Goal: Check status: Check status

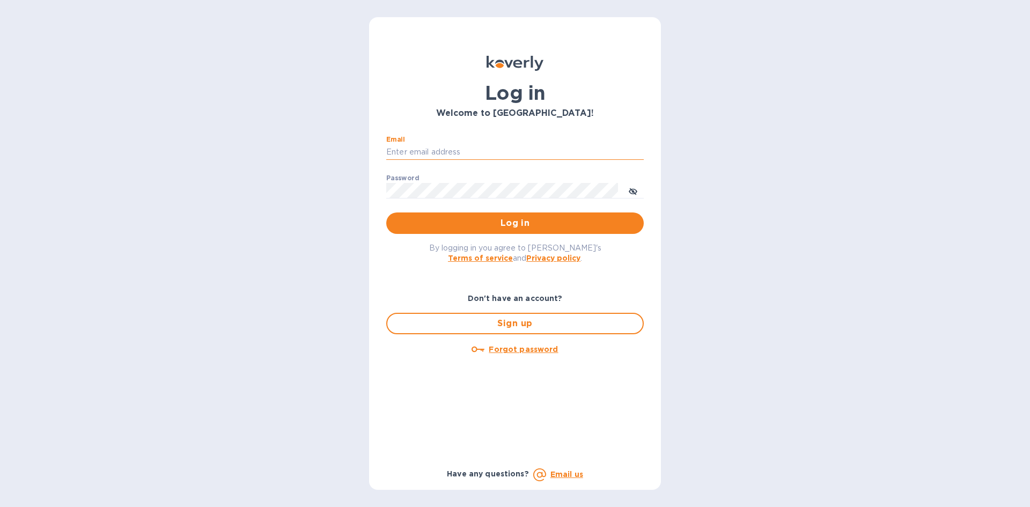
click at [494, 147] on input "Email" at bounding box center [514, 152] width 257 height 16
type input "[EMAIL_ADDRESS][DOMAIN_NAME]"
click at [386, 212] on button "Log in" at bounding box center [514, 222] width 257 height 21
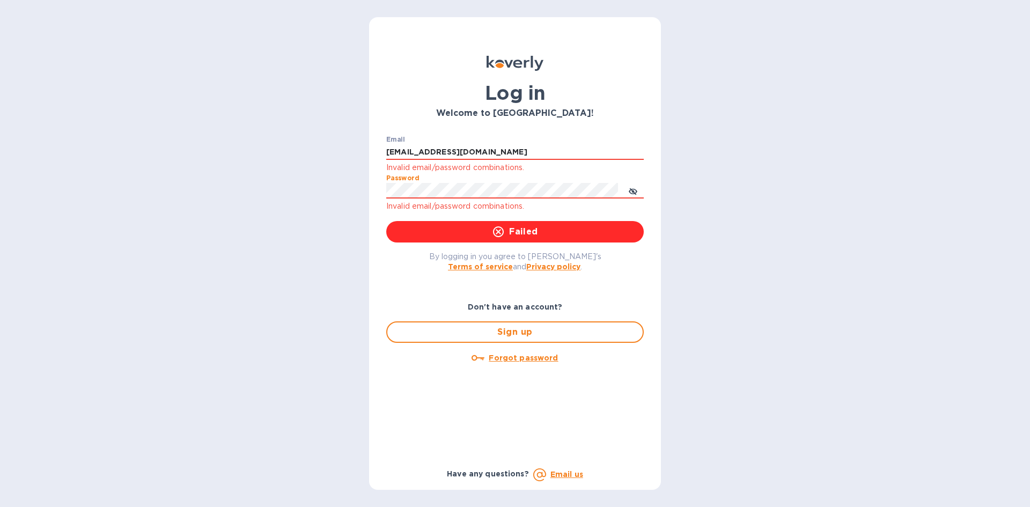
click at [347, 206] on div "Log in Welcome to [GEOGRAPHIC_DATA]! Email [EMAIL_ADDRESS][DOMAIN_NAME] Invalid…" at bounding box center [515, 253] width 1030 height 507
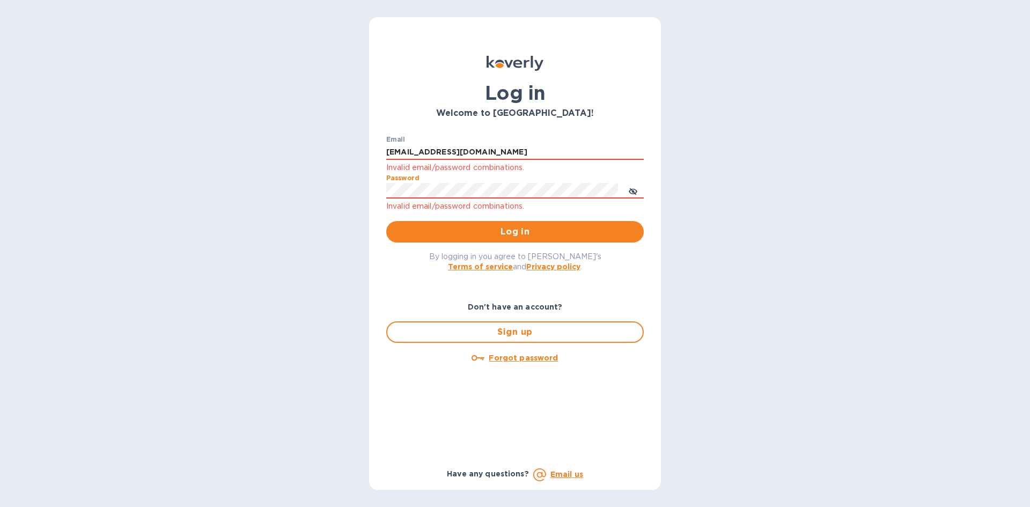
click at [386, 221] on button "Log in" at bounding box center [514, 231] width 257 height 21
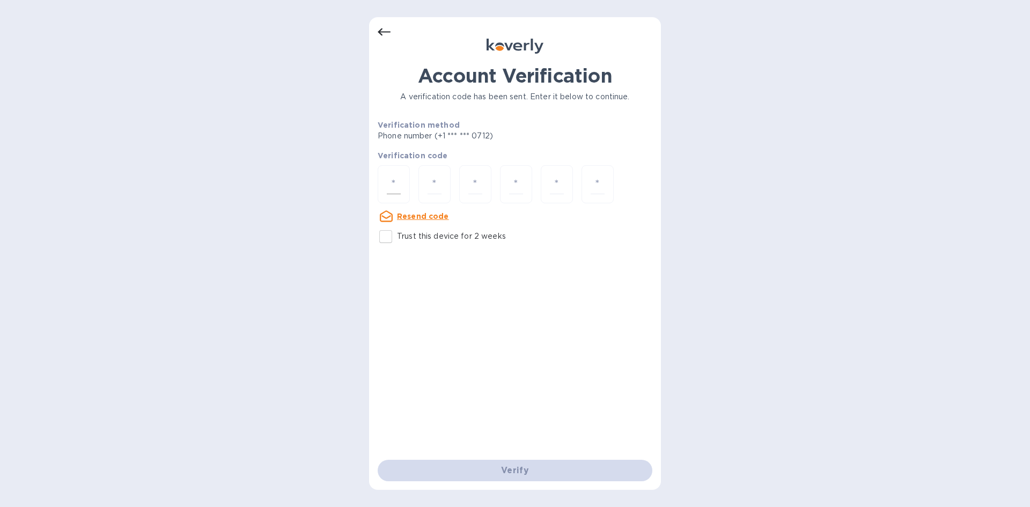
click at [395, 180] on input "number" at bounding box center [394, 184] width 14 height 20
type input "1"
type input "6"
type input "1"
type input "3"
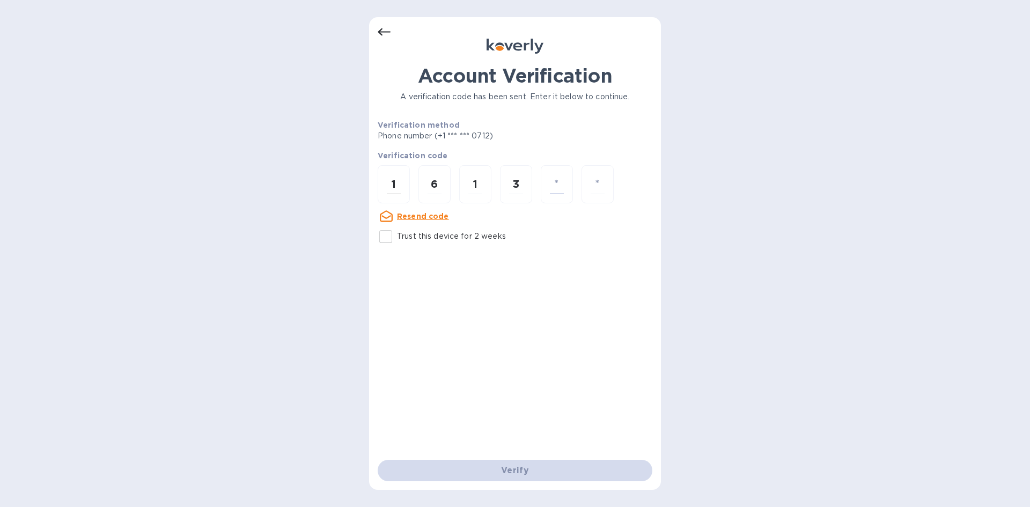
type input "9"
type input "7"
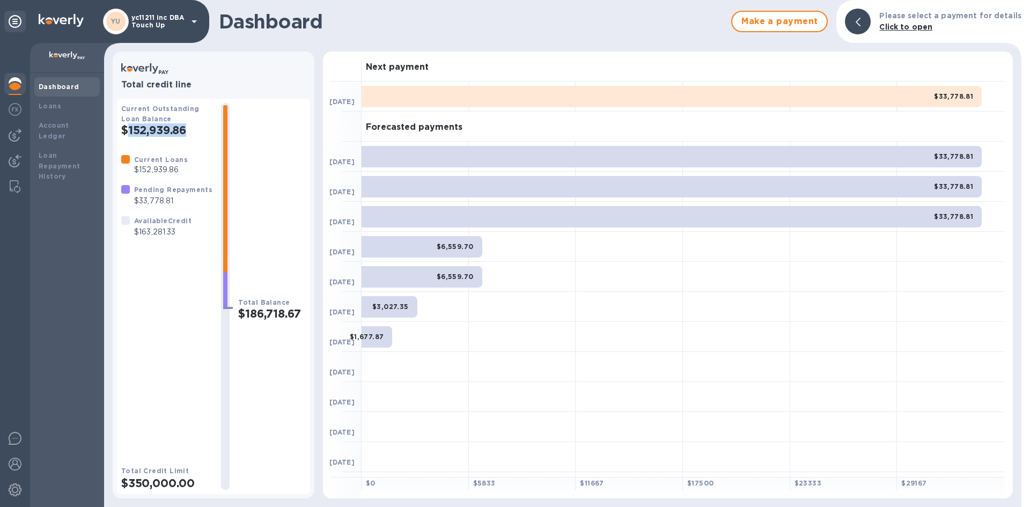
drag, startPoint x: 129, startPoint y: 130, endPoint x: 190, endPoint y: 131, distance: 61.1
click at [190, 131] on h2 "$152,939.86" at bounding box center [166, 129] width 91 height 13
drag, startPoint x: 620, startPoint y: 90, endPoint x: 613, endPoint y: 91, distance: 7.1
click at [613, 91] on div "$33,778.81" at bounding box center [671, 96] width 620 height 21
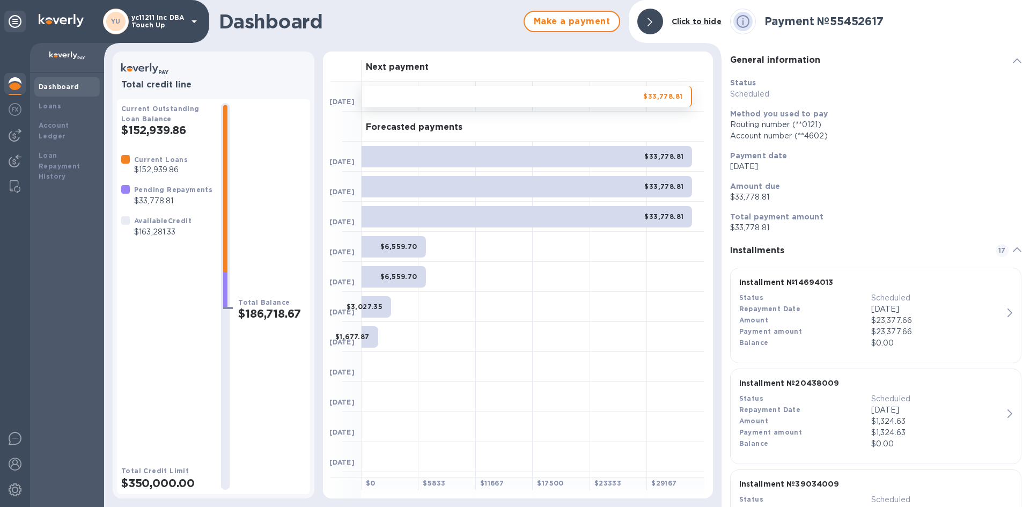
click at [166, 170] on p "$152,939.86" at bounding box center [161, 169] width 54 height 11
click at [165, 207] on div "Pending Repayments $33,778.81" at bounding box center [173, 195] width 83 height 27
click at [154, 230] on p "$163,281.33" at bounding box center [162, 231] width 57 height 11
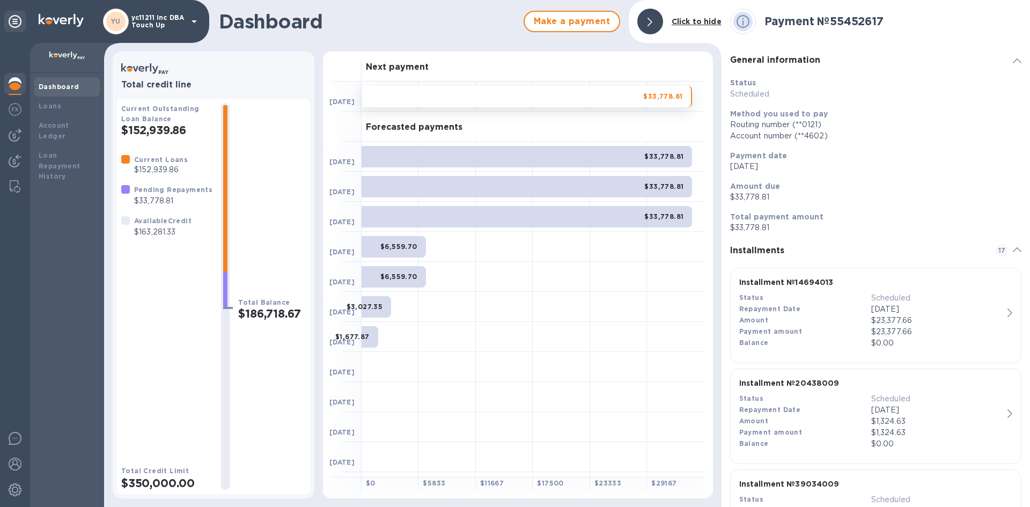
click at [157, 152] on div "Current Loans $152,939.86" at bounding box center [161, 165] width 58 height 26
click at [157, 133] on h2 "$152,939.86" at bounding box center [166, 129] width 91 height 13
click at [169, 236] on p "$163,281.33" at bounding box center [162, 231] width 57 height 11
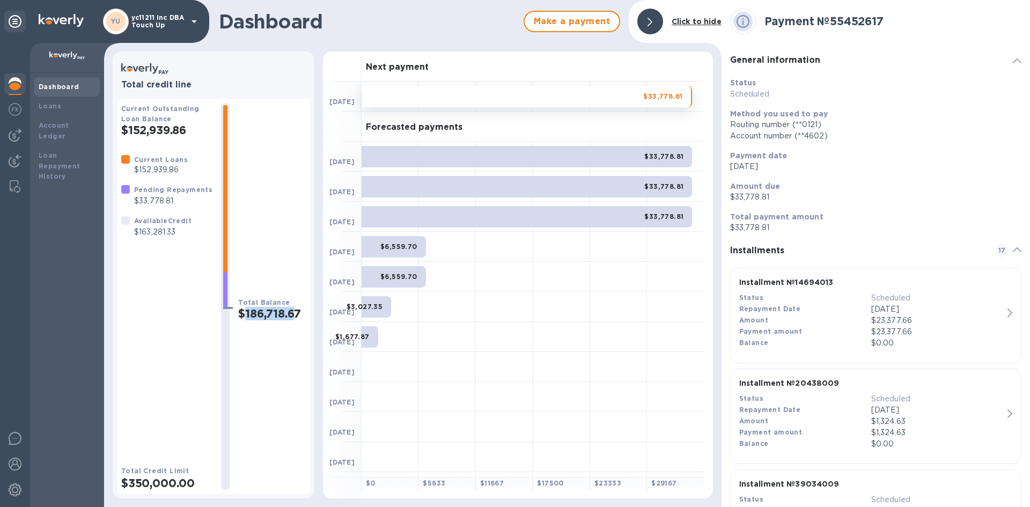
drag, startPoint x: 239, startPoint y: 313, endPoint x: 292, endPoint y: 316, distance: 53.2
click at [292, 316] on h2 "$186,718.67" at bounding box center [272, 313] width 68 height 13
click at [155, 205] on p "$33,778.81" at bounding box center [173, 200] width 78 height 11
click at [162, 150] on div "Current Loans $152,939.86" at bounding box center [154, 165] width 75 height 30
click at [165, 224] on b "Available Credit" at bounding box center [162, 221] width 57 height 8
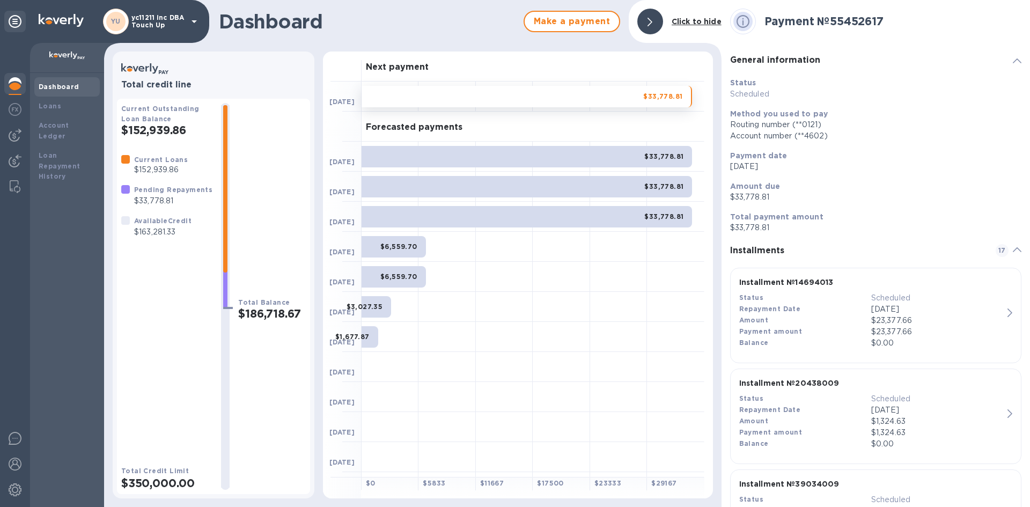
click at [168, 197] on p "$33,778.81" at bounding box center [173, 200] width 78 height 11
click at [162, 153] on div "Current Loans $152,939.86" at bounding box center [161, 165] width 58 height 26
drag, startPoint x: 164, startPoint y: 126, endPoint x: 135, endPoint y: 120, distance: 29.7
click at [163, 126] on h2 "$152,939.86" at bounding box center [166, 129] width 91 height 13
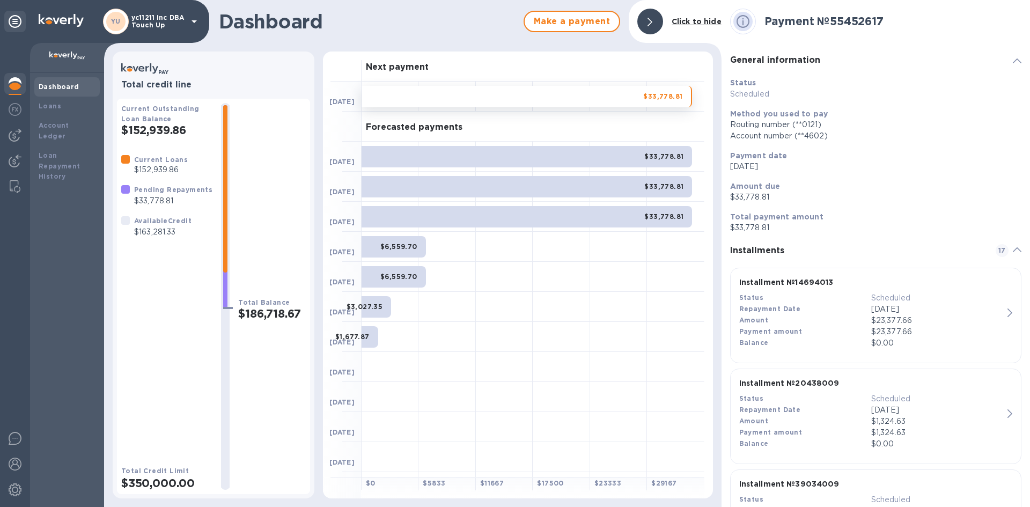
click at [71, 91] on div "Dashboard" at bounding box center [67, 87] width 57 height 11
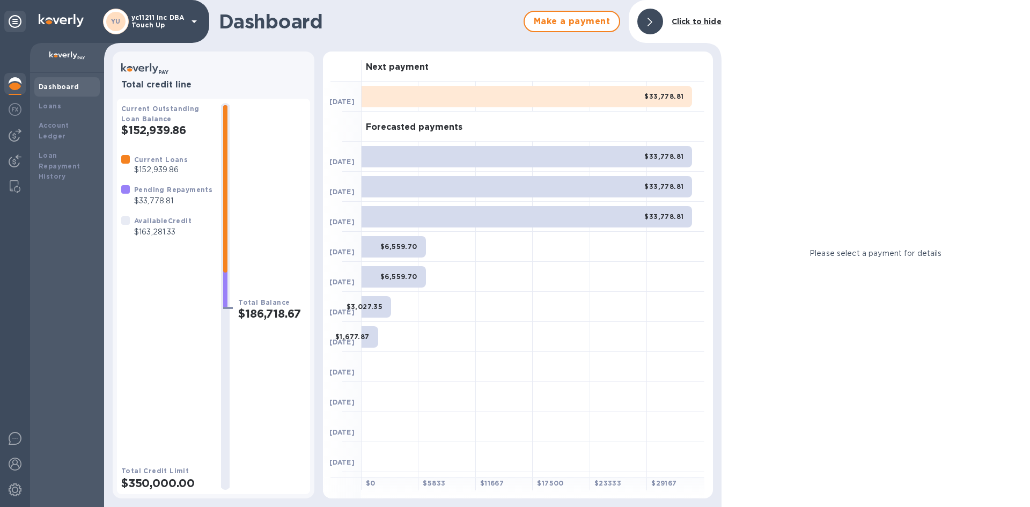
click at [59, 88] on b "Dashboard" at bounding box center [59, 87] width 41 height 8
click at [690, 22] on b "Click to hide" at bounding box center [696, 21] width 50 height 9
